Goal: Check status

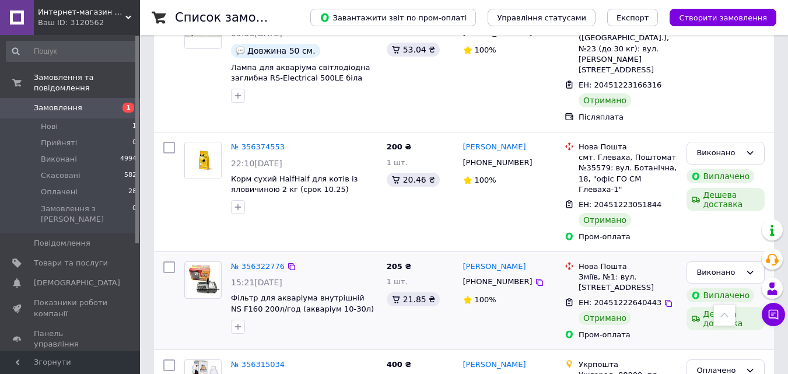
scroll to position [1341, 0]
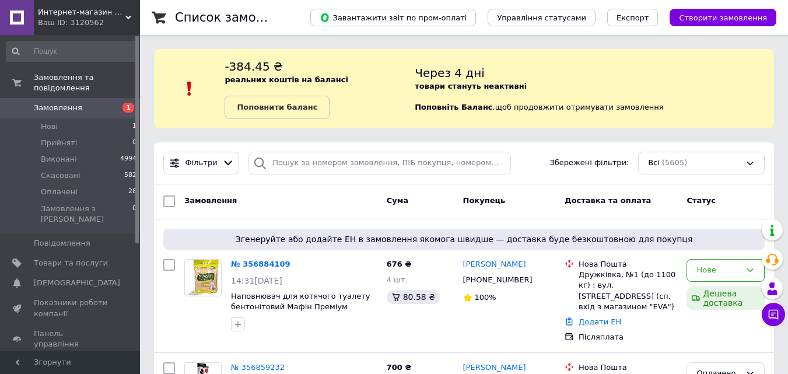
drag, startPoint x: 110, startPoint y: 97, endPoint x: 138, endPoint y: 85, distance: 31.1
